Goal: Task Accomplishment & Management: Manage account settings

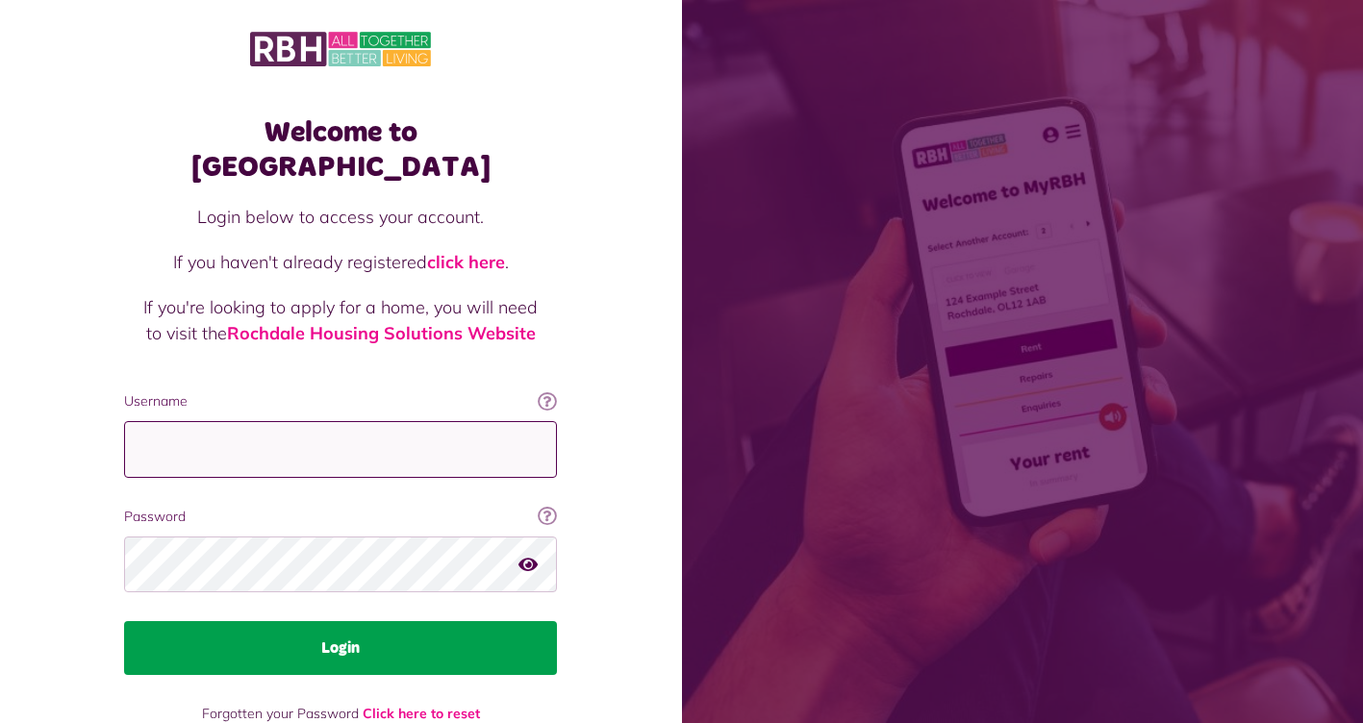
type input "**********"
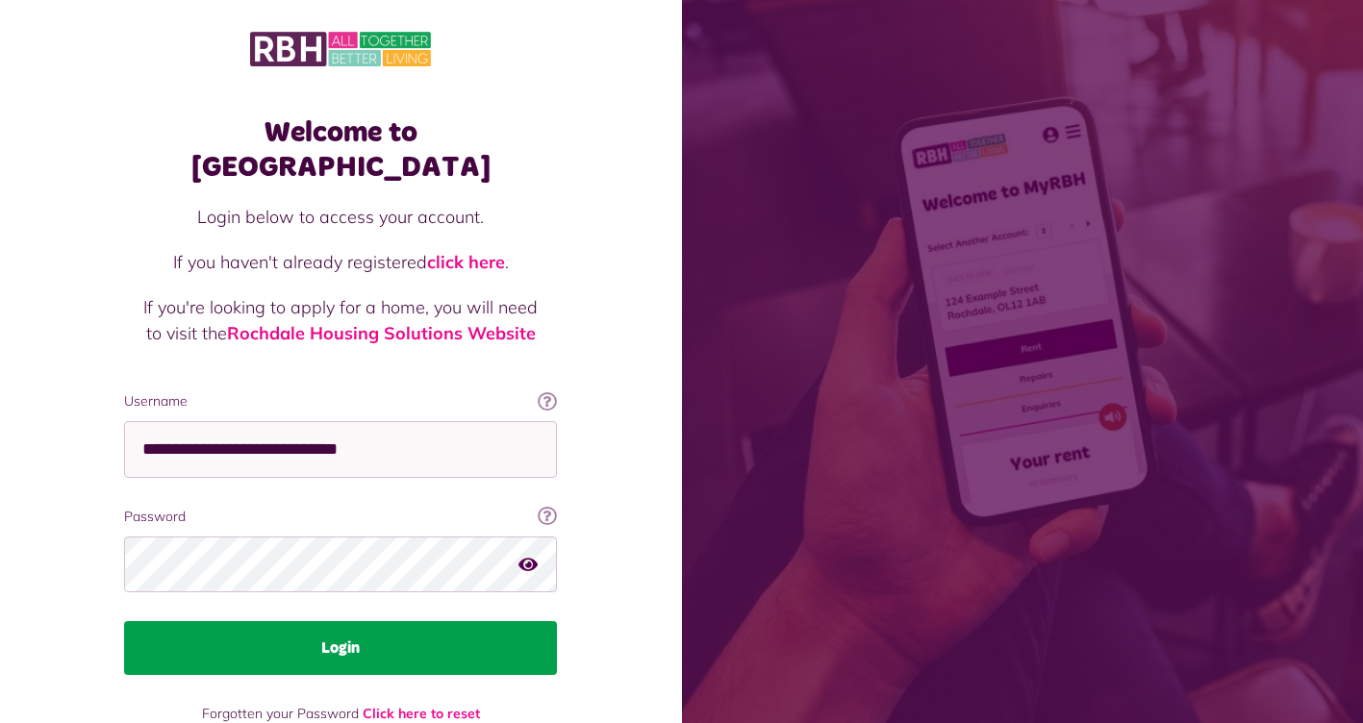
click at [360, 635] on button "Login" at bounding box center [340, 648] width 433 height 54
click at [373, 621] on button "Login" at bounding box center [340, 648] width 433 height 54
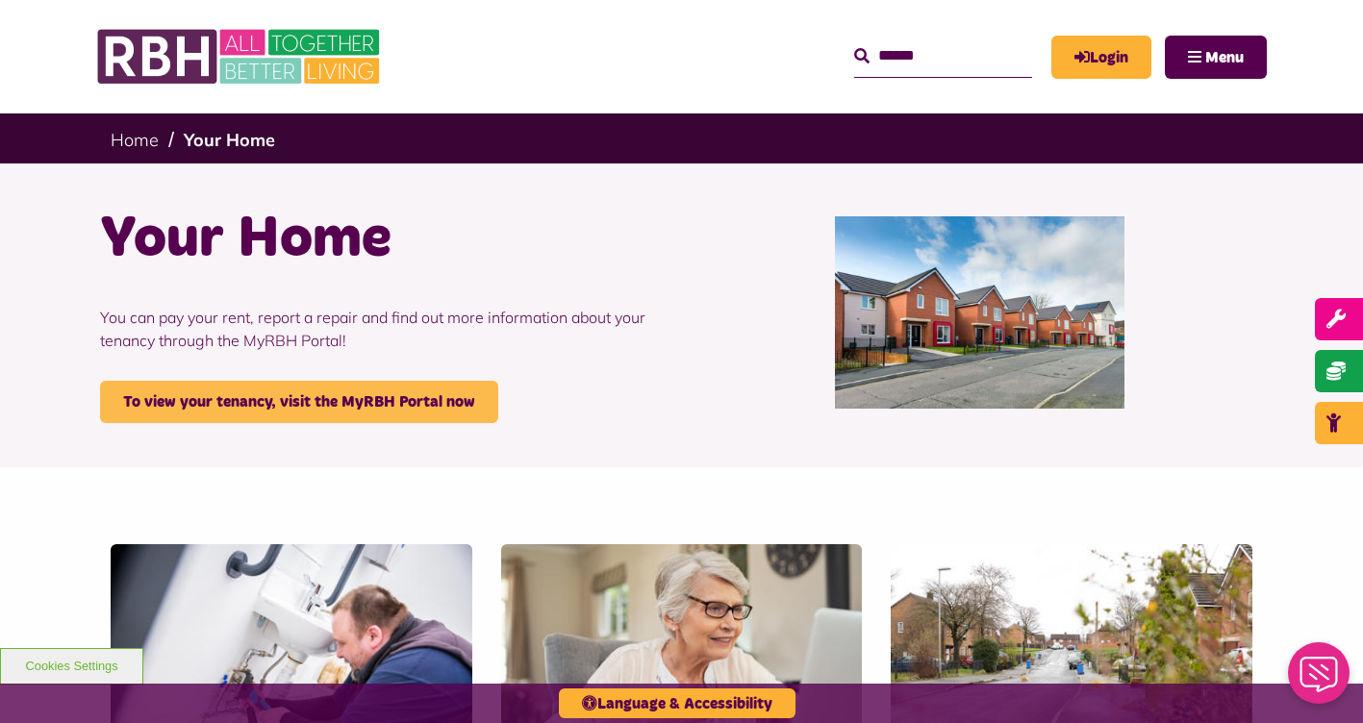
click at [420, 407] on link "To view your tenancy, visit the MyRBH Portal now" at bounding box center [299, 402] width 398 height 42
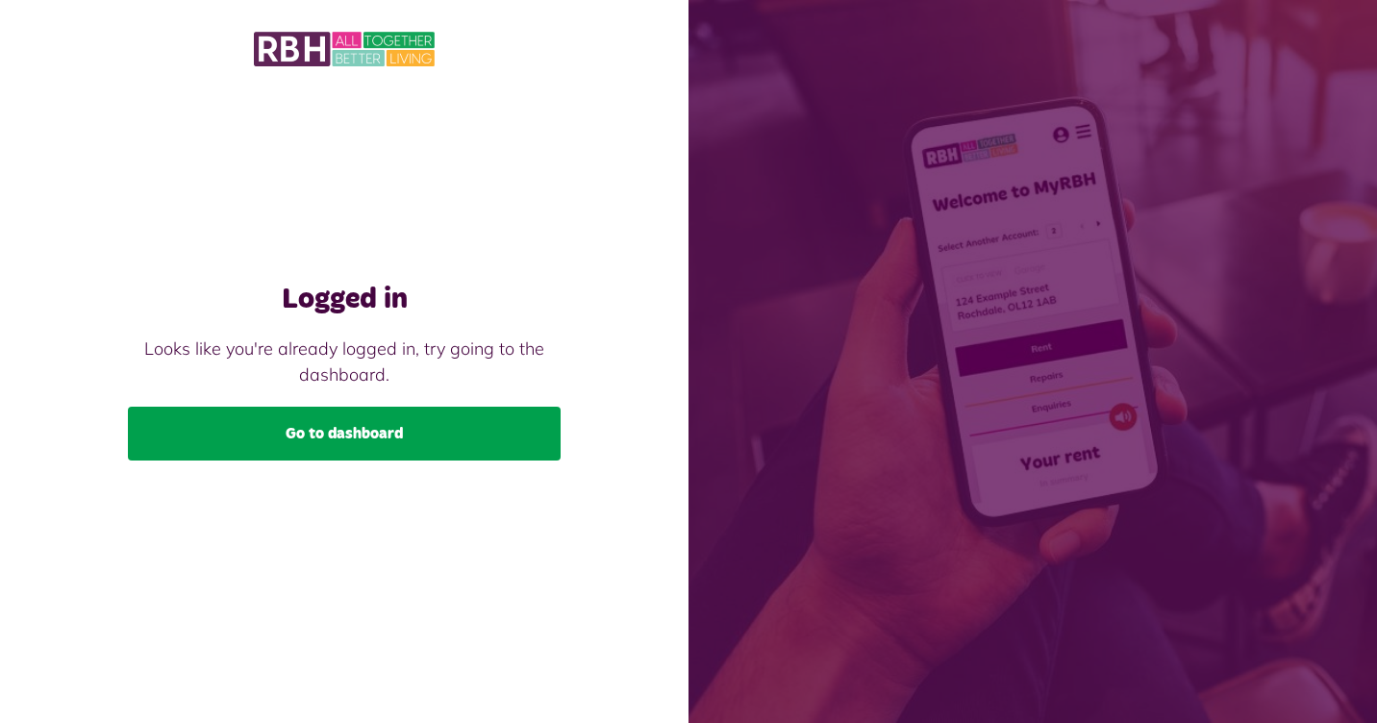
click at [402, 429] on link "Go to dashboard" at bounding box center [344, 434] width 433 height 54
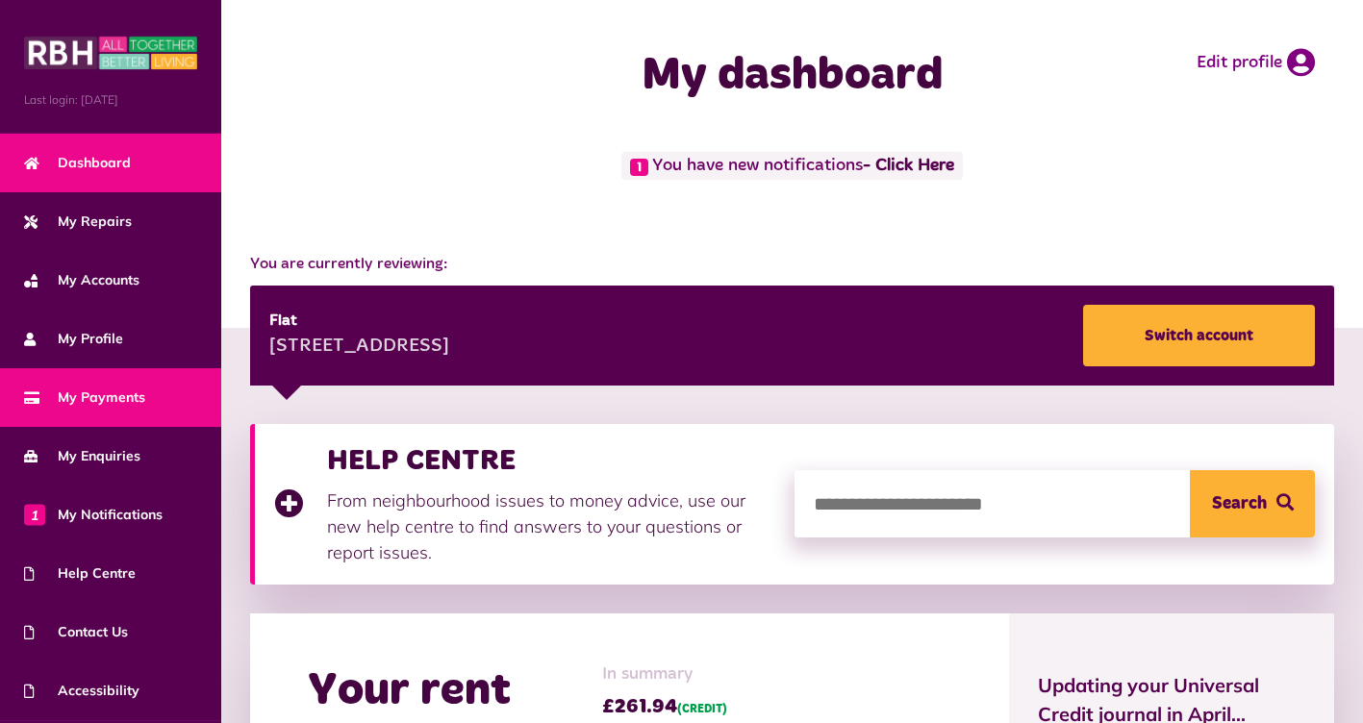
click at [125, 388] on span "My Payments" at bounding box center [84, 398] width 121 height 20
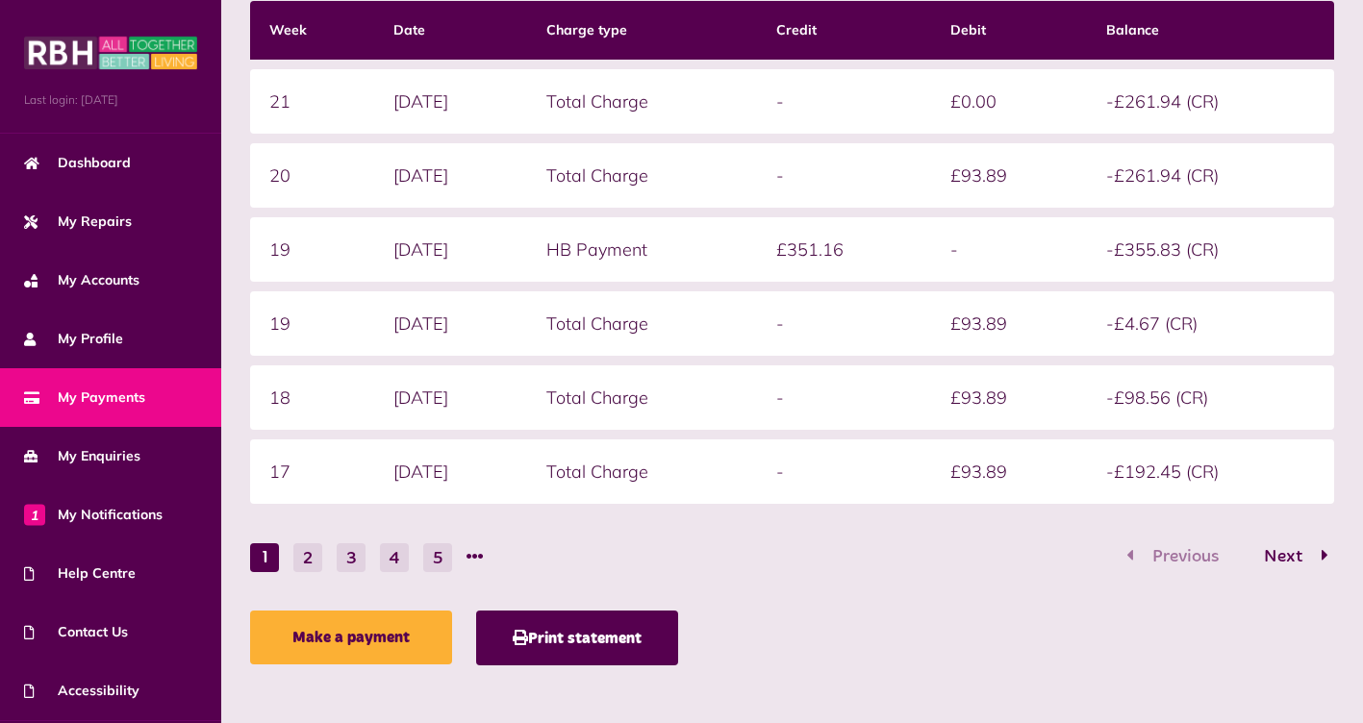
scroll to position [533, 0]
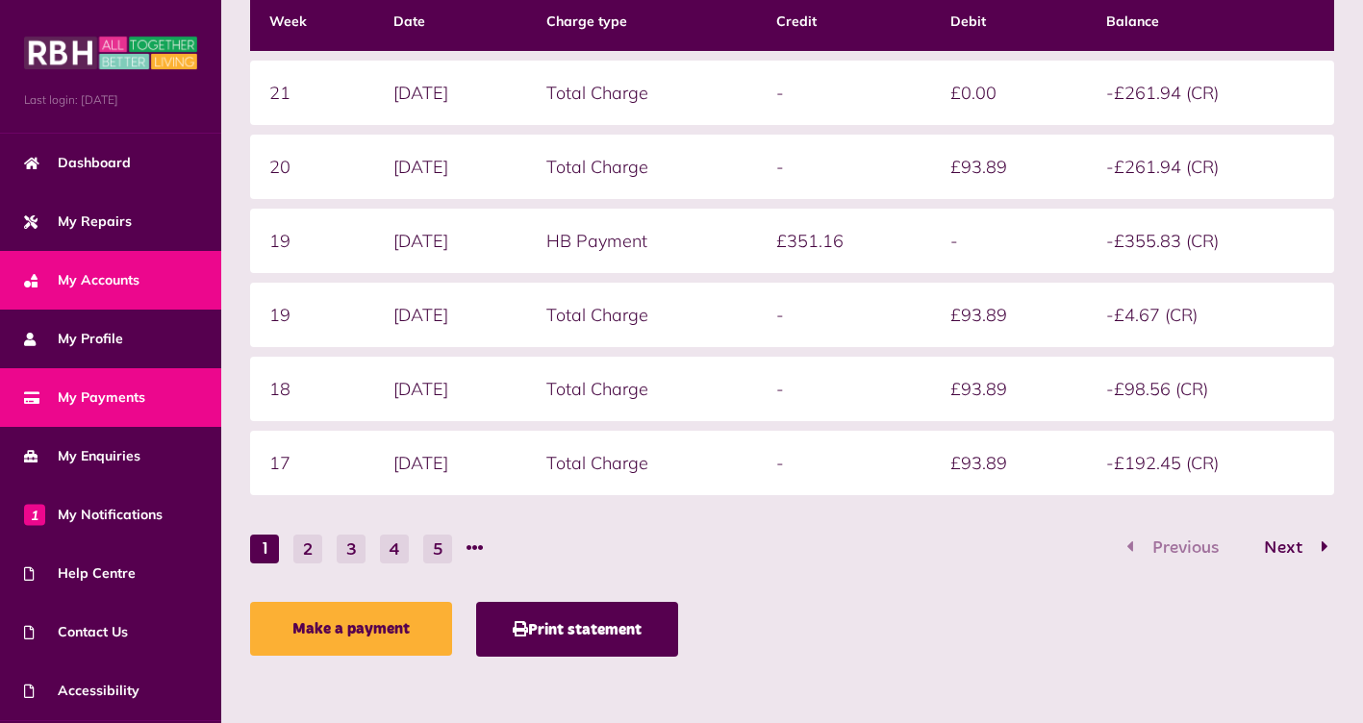
click at [145, 285] on link "My Accounts" at bounding box center [110, 280] width 221 height 59
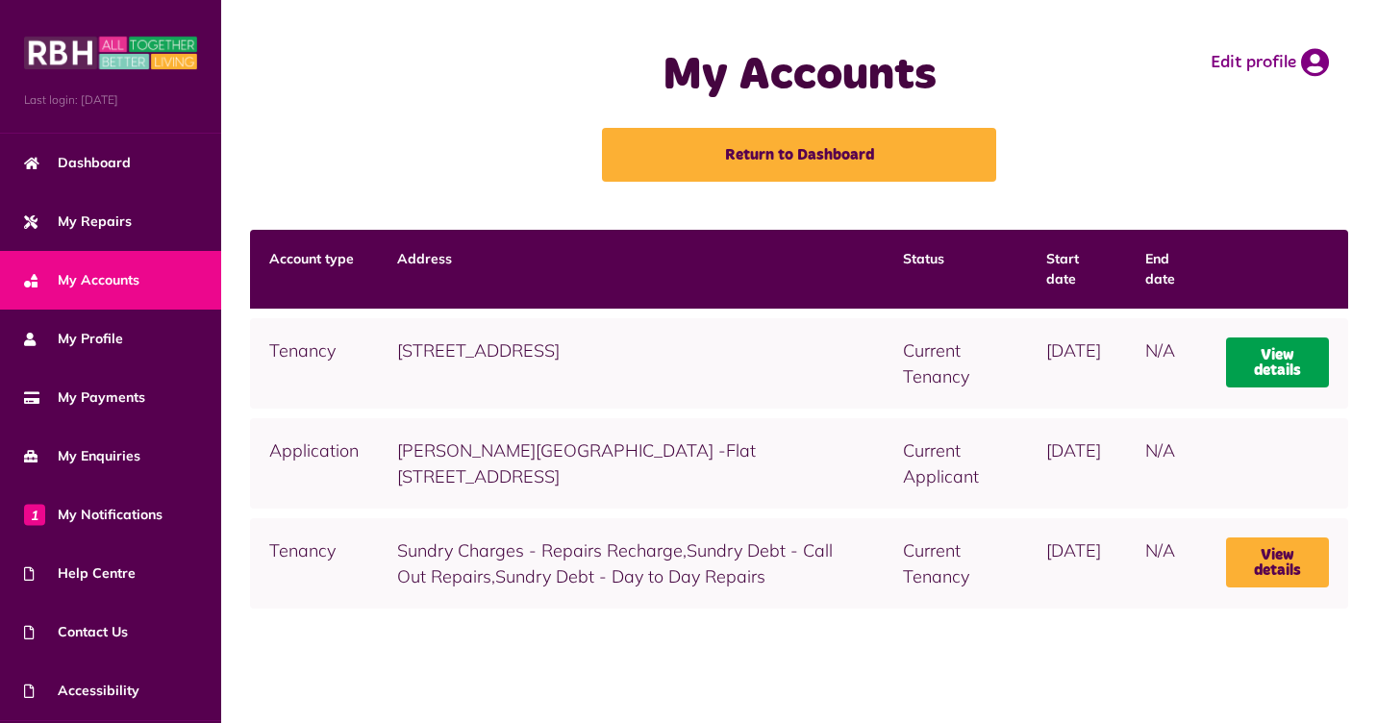
click at [1293, 364] on link "View details" at bounding box center [1277, 363] width 103 height 50
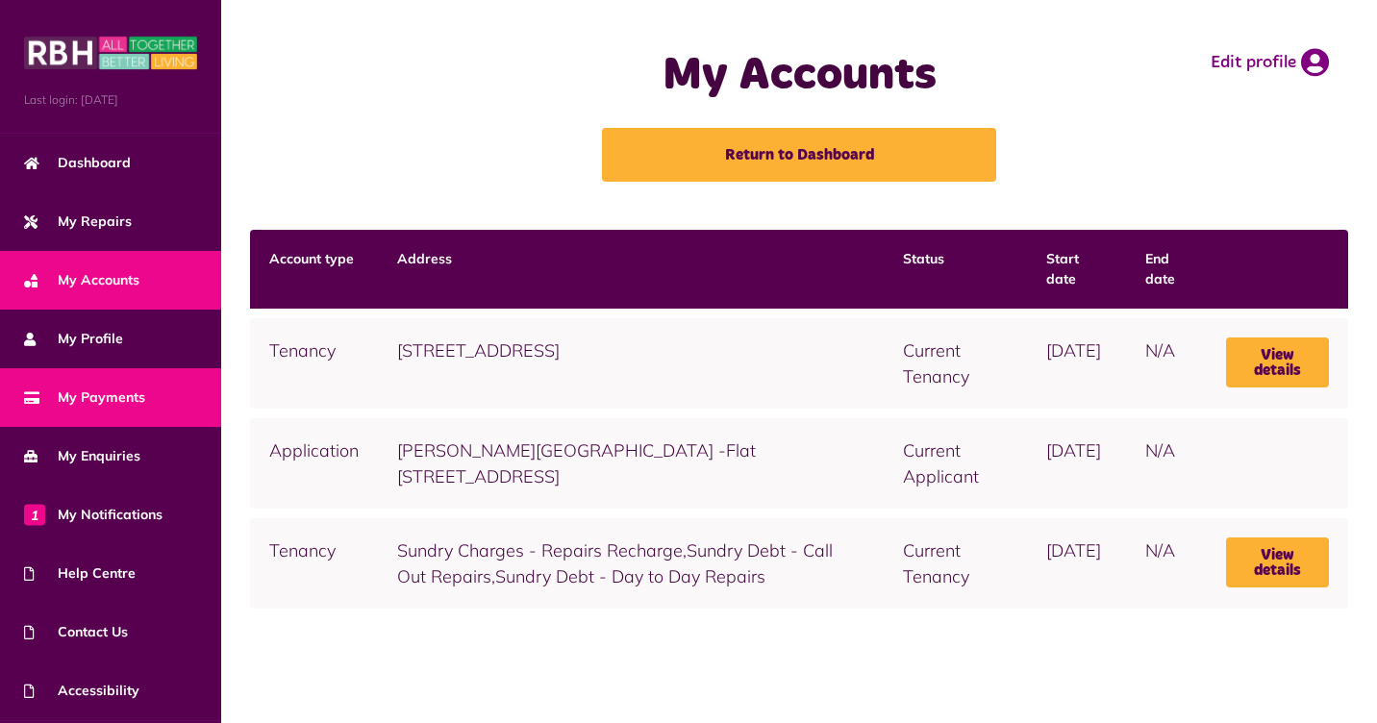
click at [99, 392] on span "My Payments" at bounding box center [84, 398] width 121 height 20
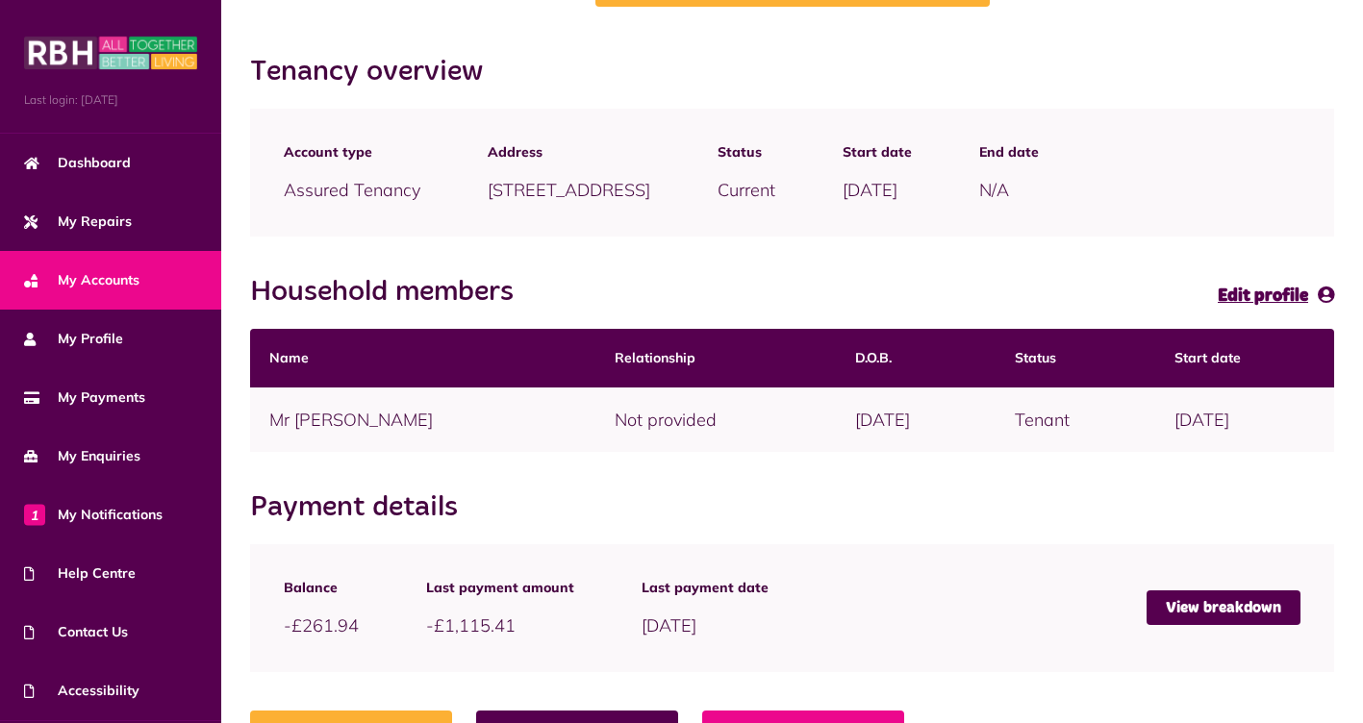
scroll to position [245, 0]
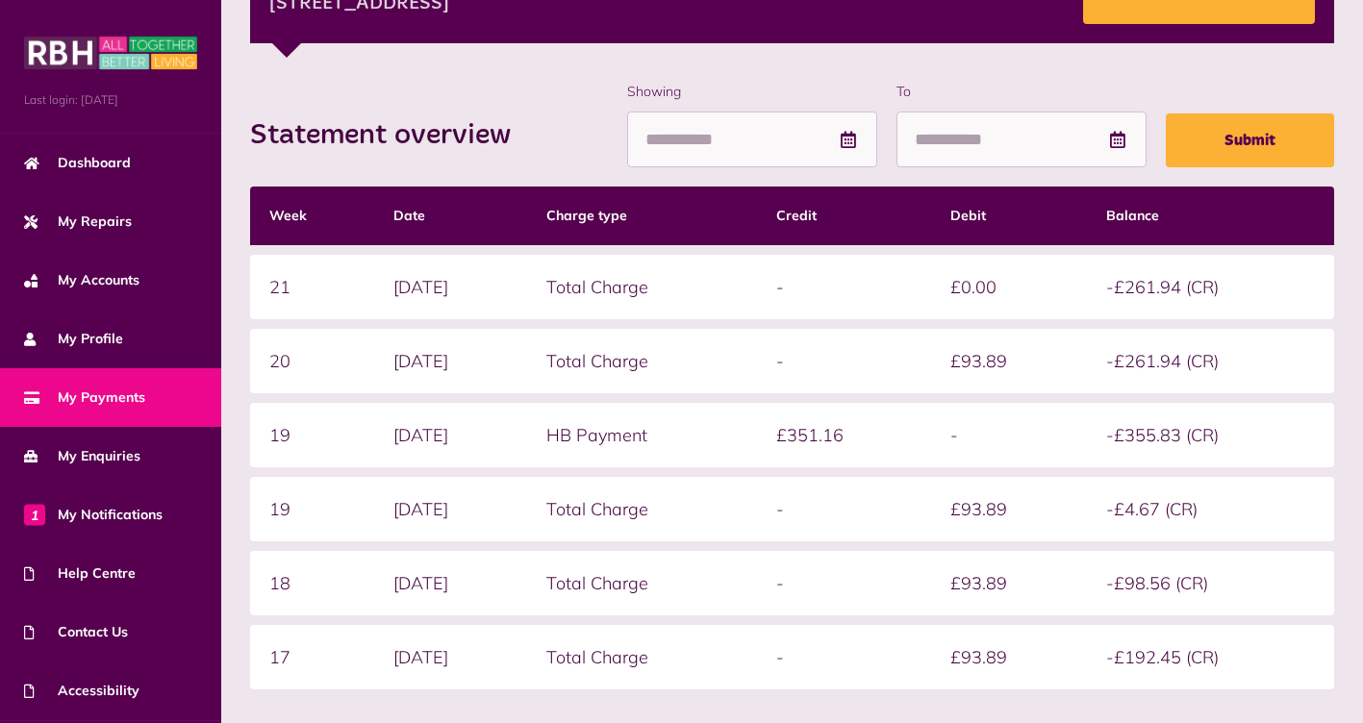
scroll to position [466, 0]
